Goal: Information Seeking & Learning: Learn about a topic

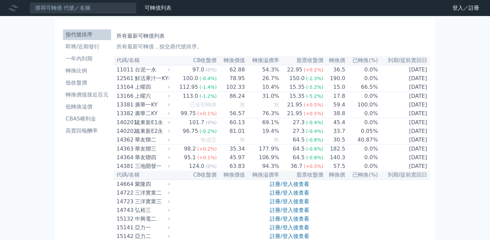
click at [98, 40] on ul "按代號排序 即將/近期發行 一年內到期 轉換比例 低收盤價 轉換價值接近百元 低轉換溢價 CBAS權利金 高賣回報酬率" at bounding box center [87, 82] width 48 height 107
click at [95, 44] on li "即將/近期發行" at bounding box center [87, 47] width 48 height 8
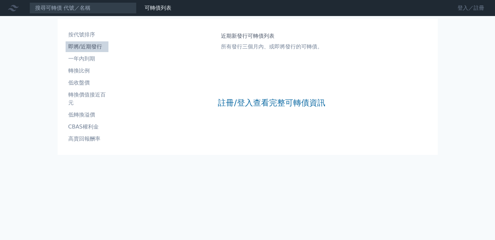
click at [472, 10] on link "登入／註冊" at bounding box center [470, 8] width 37 height 11
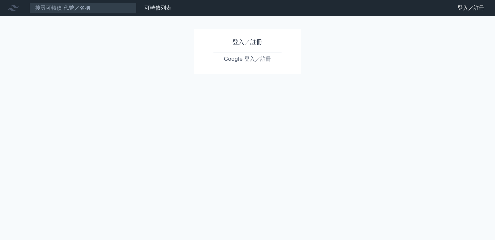
click at [259, 61] on link "Google 登入／註冊" at bounding box center [248, 59] width 70 height 14
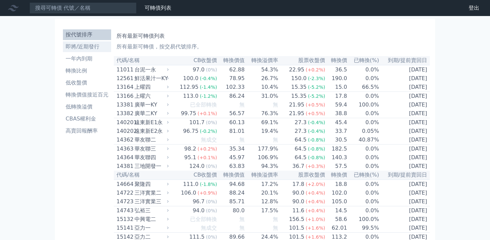
click at [86, 45] on li "即將/近期發行" at bounding box center [87, 47] width 48 height 8
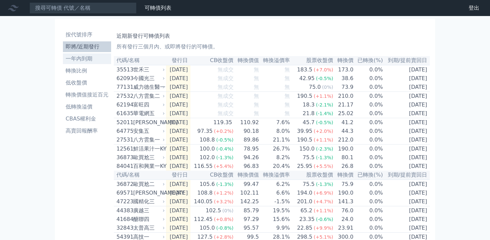
click at [77, 58] on li "一年內到期" at bounding box center [87, 59] width 48 height 8
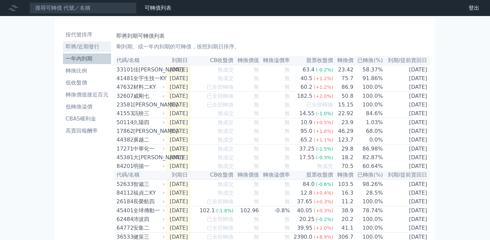
click at [94, 47] on li "即將/近期發行" at bounding box center [87, 47] width 48 height 8
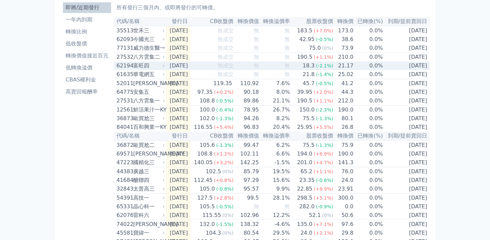
scroll to position [39, 0]
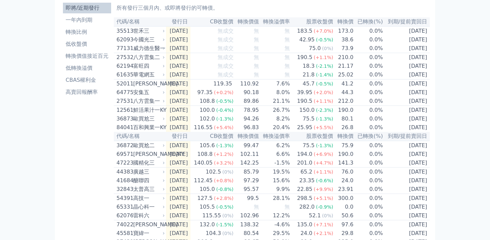
click at [461, 88] on div "可轉債列表 財務數據 可轉債列表 財務數據 登出 登出 按代號排序 即將/近期發行 一年內到期 轉換比例 低收盤價 轉換價值接近百元 低轉換溢價" at bounding box center [245, 202] width 490 height 482
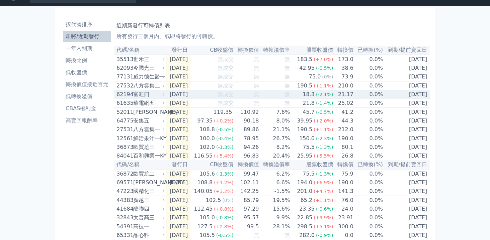
scroll to position [0, 0]
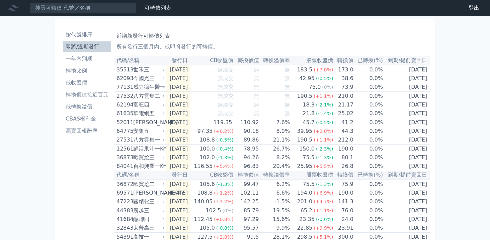
click at [450, 59] on div "可轉債列表 財務數據 可轉債列表 財務數據 登出 登出 按代號排序 即將/近期發行 一年內到期 轉換比例 低收盤價 轉換價值接近百元 低轉換溢價" at bounding box center [245, 241] width 490 height 482
click at [321, 33] on h1 "近期新發行可轉債列表" at bounding box center [271, 36] width 310 height 8
click at [473, 135] on div "可轉債列表 財務數據 可轉債列表 財務數據 登出 登出 按代號排序 即將/近期發行 一年內到期 轉換比例 低收盤價 轉換價值接近百元 低轉換溢價" at bounding box center [245, 241] width 490 height 482
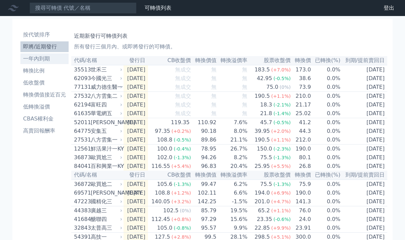
click at [45, 58] on li "一年內到期" at bounding box center [44, 59] width 48 height 8
